Goal: Task Accomplishment & Management: Complete application form

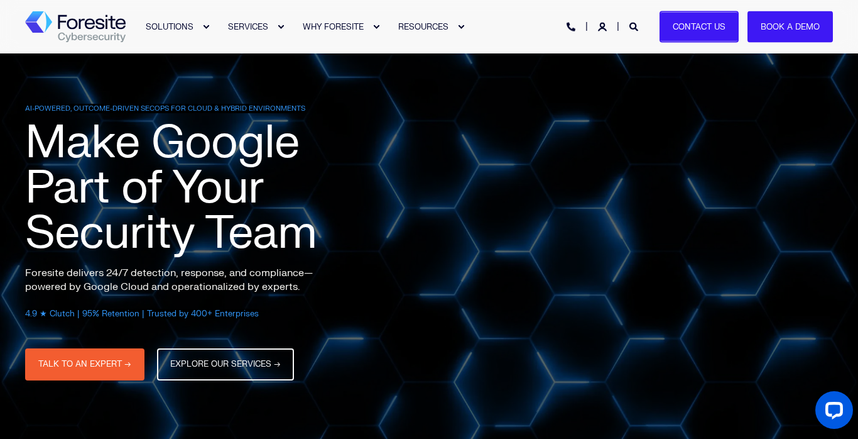
click at [687, 27] on link "Contact Us" at bounding box center [699, 27] width 79 height 32
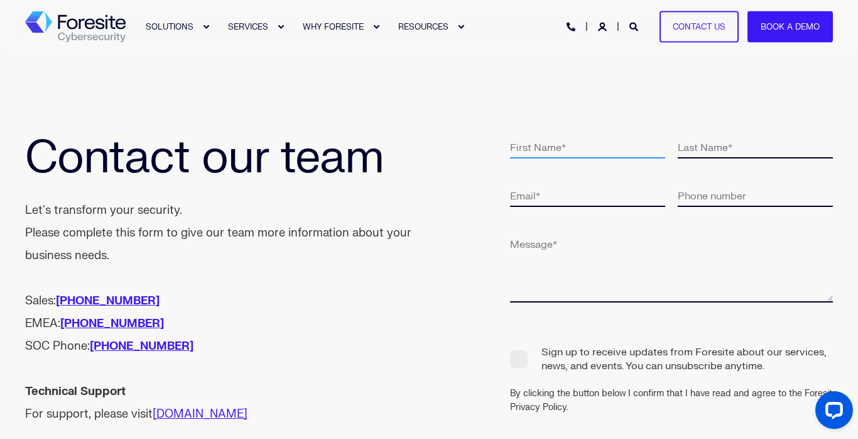
click at [567, 151] on input "text" at bounding box center [587, 146] width 155 height 23
type input "Simon"
type input "[PERSON_NAME]"
type input "[EMAIL_ADDRESS][DOMAIN_NAME]"
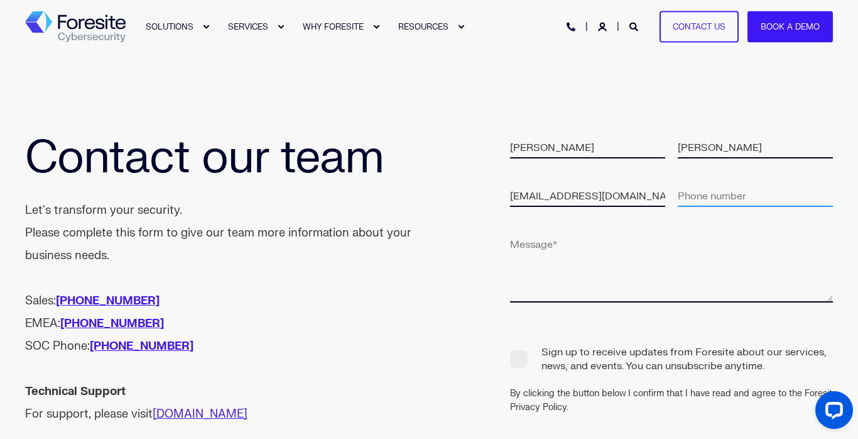
type input "19494386208"
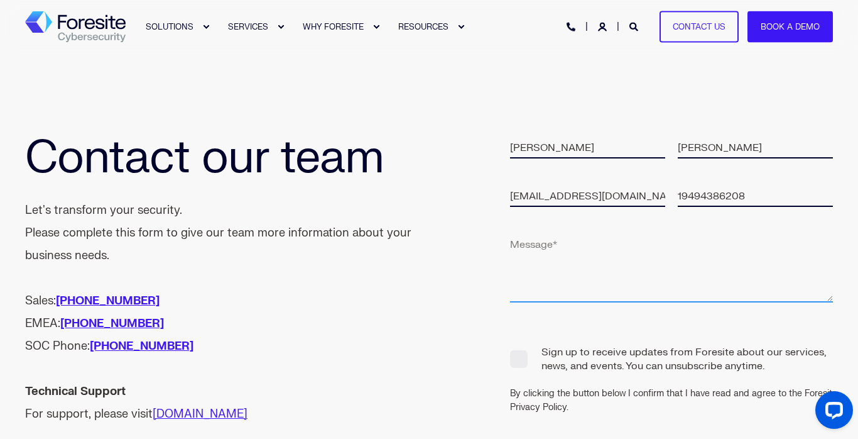
click at [618, 273] on textarea at bounding box center [671, 267] width 323 height 70
paste textarea "Hello I hope this message finds you well. I'm reaching out on behalf of Proget.…"
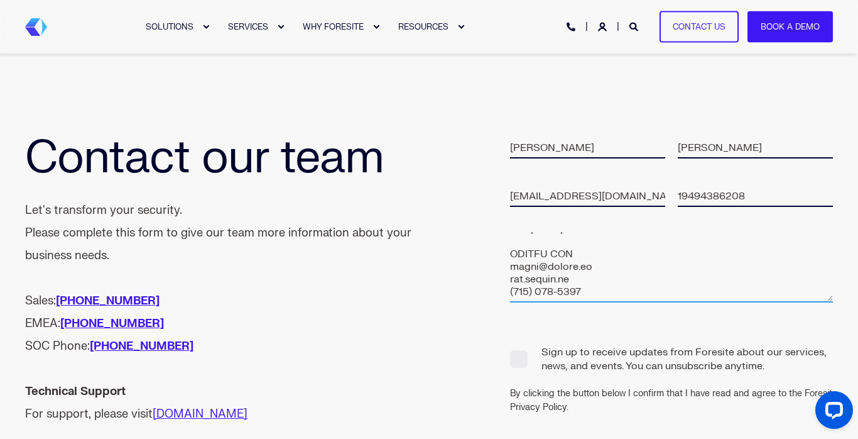
scroll to position [200, 0]
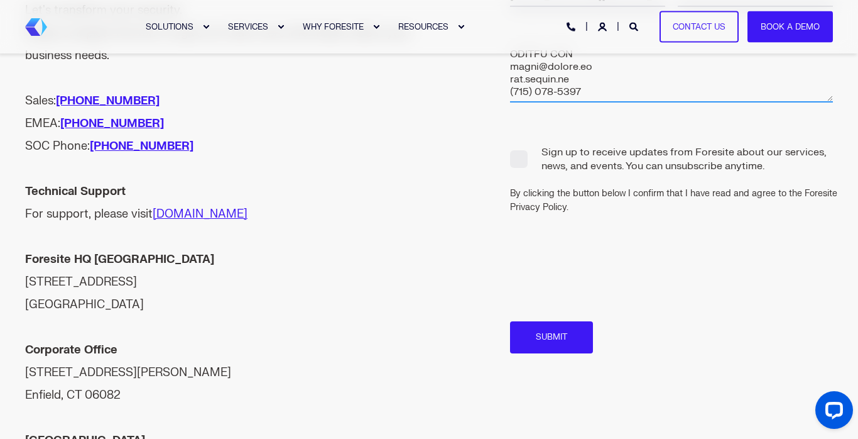
type textarea "Hello I hope this message finds you well. I'm reaching out on behalf of Proget.…"
click at [528, 164] on span "Sign up to receive updates from Foresite about our services, news, and events. …" at bounding box center [671, 159] width 323 height 29
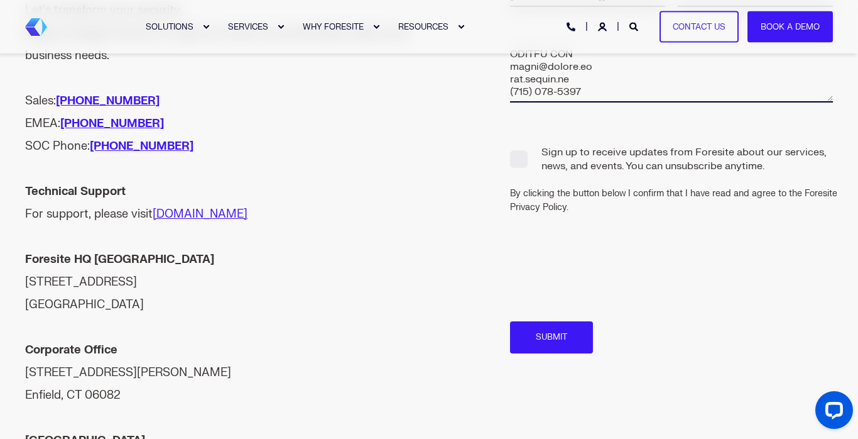
checkbox input "false"
click at [571, 345] on input "Submit" at bounding box center [551, 337] width 83 height 32
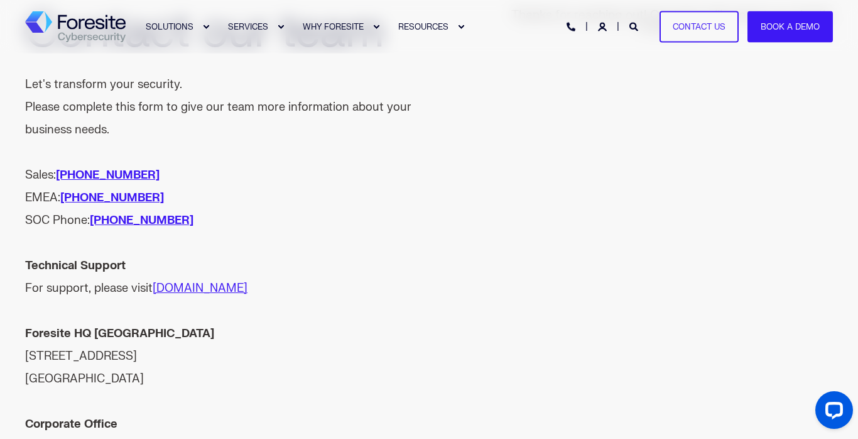
scroll to position [0, 0]
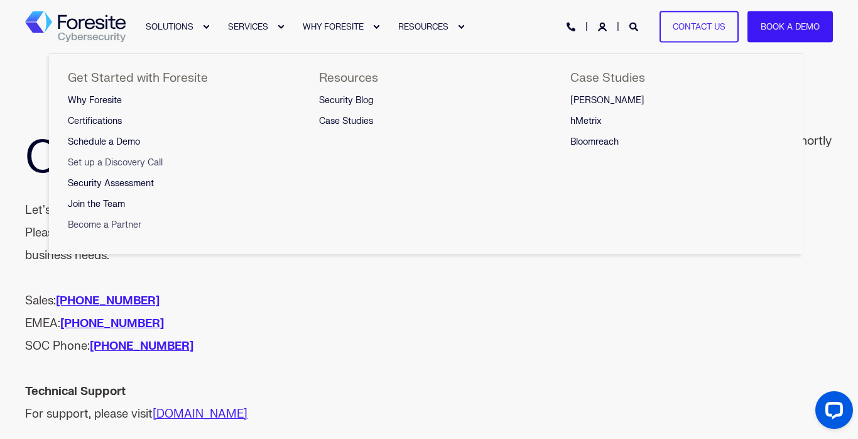
click at [133, 219] on link "Become a Partner" at bounding box center [115, 225] width 95 height 21
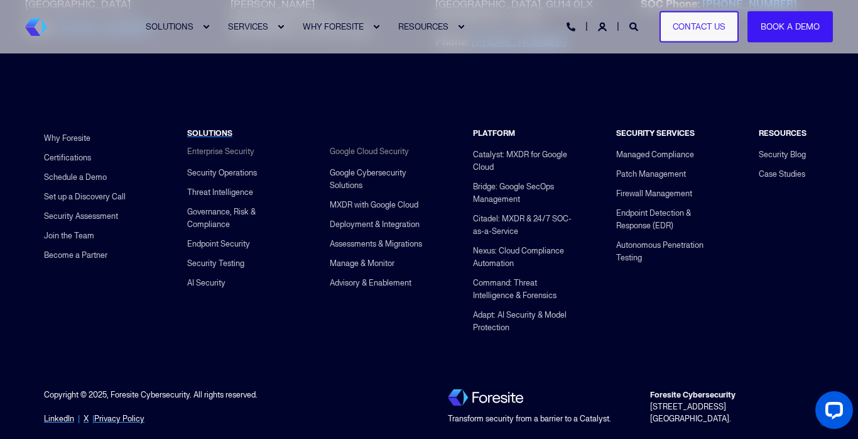
scroll to position [941, 0]
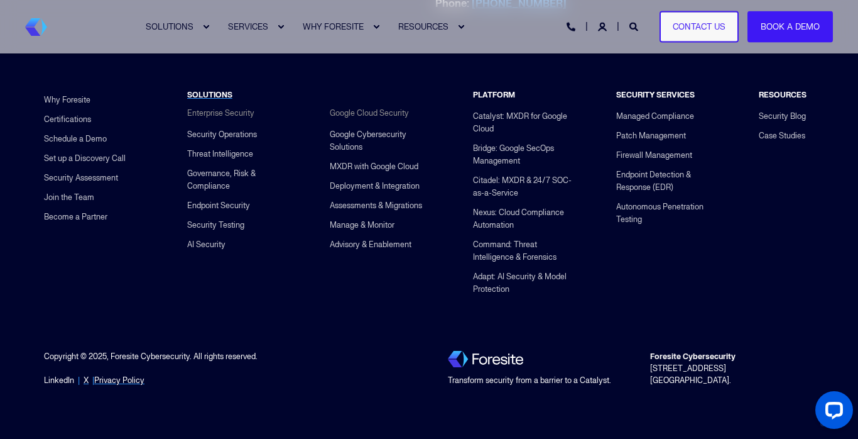
click at [60, 378] on link "LinkedIn" at bounding box center [59, 381] width 30 height 12
click at [692, 18] on link "Contact Us" at bounding box center [699, 27] width 79 height 32
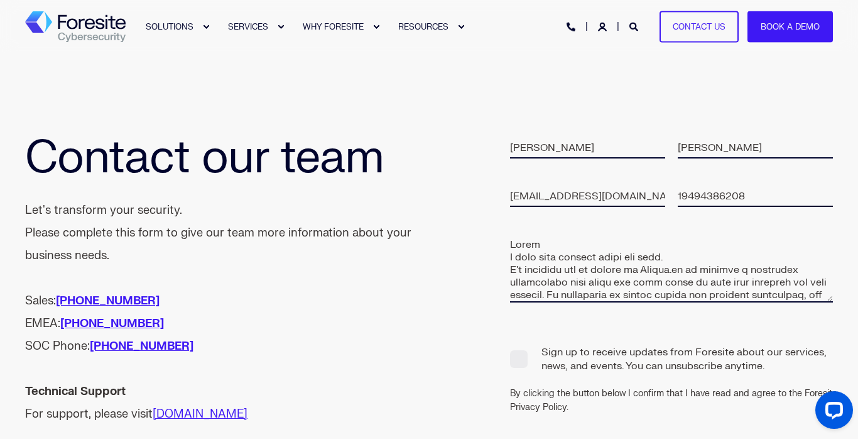
click at [96, 43] on div "SOLUTIONS SERVICES WHY FORESITE RESOURCES PHONE HOTLINE: [PHONE_NUMBER] Contact…" at bounding box center [429, 26] width 808 height 53
click at [98, 33] on img "Back to Home" at bounding box center [75, 26] width 101 height 31
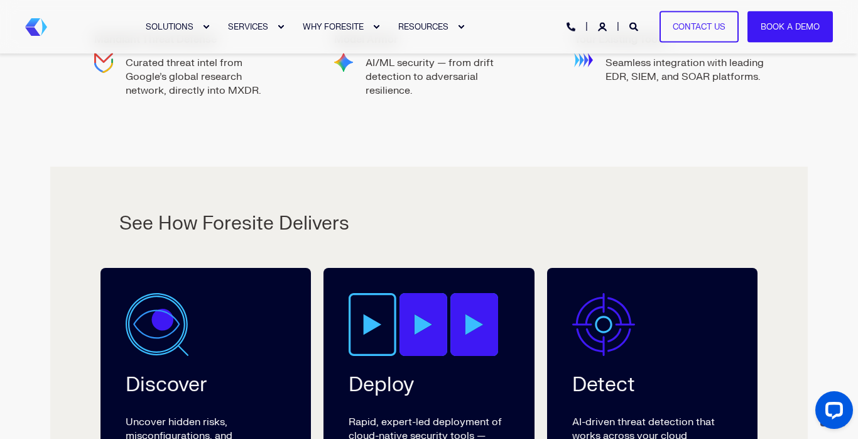
scroll to position [1998, 0]
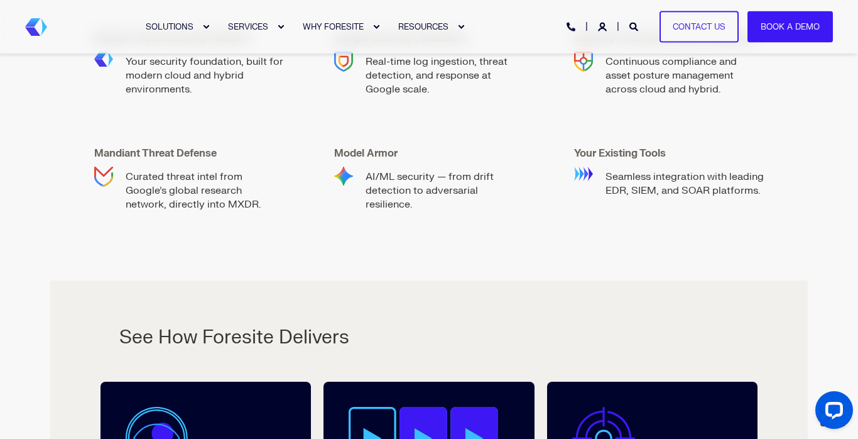
click at [599, 38] on div "PHONE HOTLINE: +1 (800) 940-4699 Contact Us Book a Demo" at bounding box center [700, 27] width 266 height 32
click at [603, 25] on icon "Login" at bounding box center [602, 27] width 9 height 9
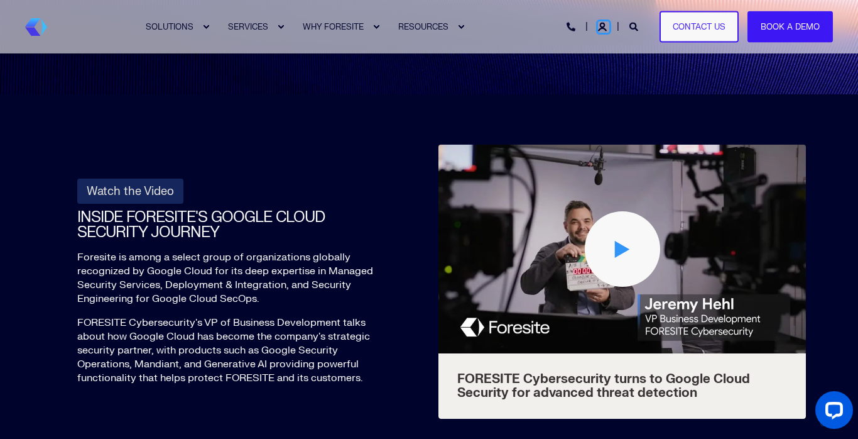
scroll to position [5005, 0]
